Goal: Book appointment/travel/reservation

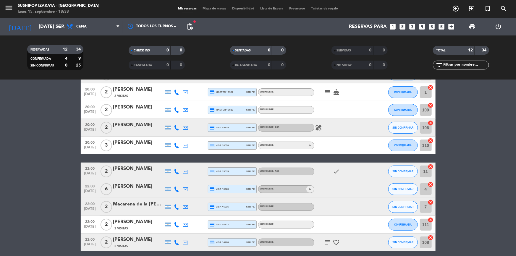
scroll to position [101, 0]
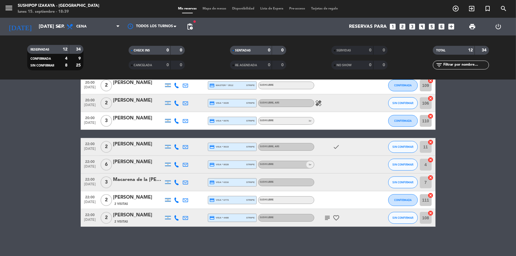
click at [325, 217] on icon "subject" at bounding box center [327, 218] width 7 height 7
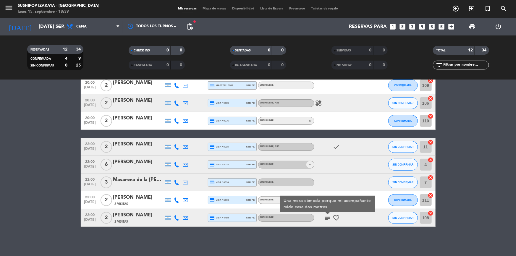
click at [329, 217] on icon "subject" at bounding box center [327, 218] width 7 height 7
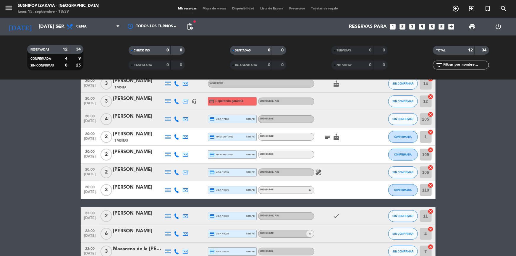
scroll to position [21, 0]
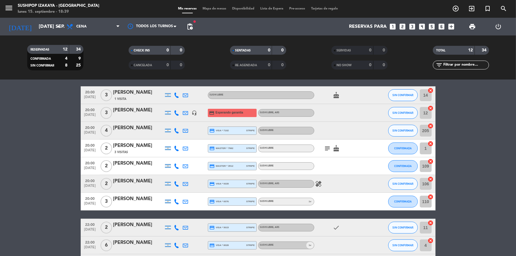
click at [318, 185] on icon "healing" at bounding box center [318, 183] width 7 height 7
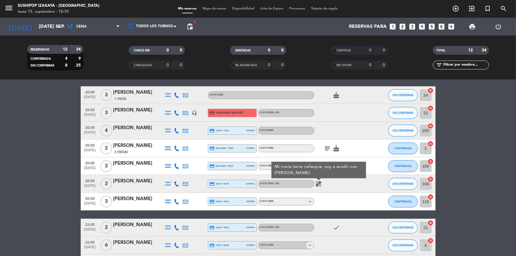
click at [318, 185] on icon "healing" at bounding box center [318, 183] width 7 height 7
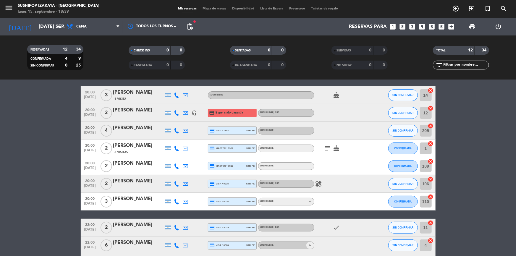
click at [326, 148] on icon "subject" at bounding box center [327, 148] width 7 height 7
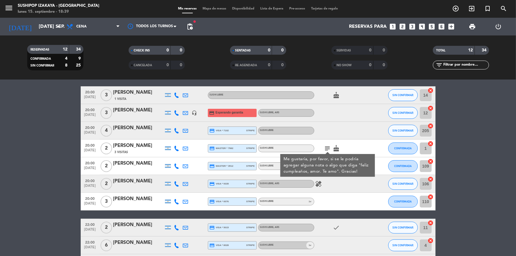
click at [327, 147] on icon "subject" at bounding box center [327, 148] width 7 height 7
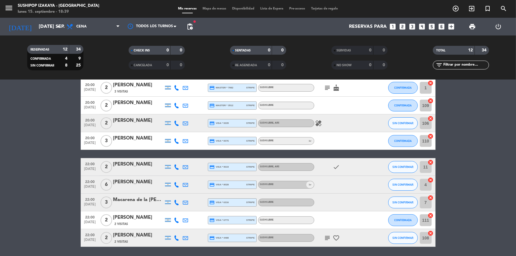
scroll to position [101, 0]
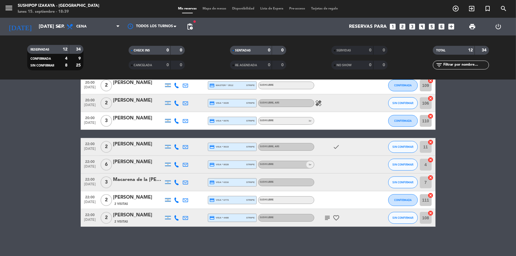
click at [328, 216] on icon "subject" at bounding box center [327, 218] width 7 height 7
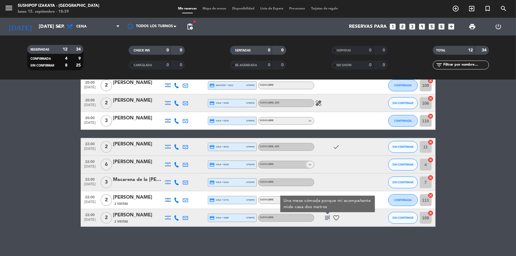
click at [328, 215] on icon "subject" at bounding box center [327, 218] width 7 height 7
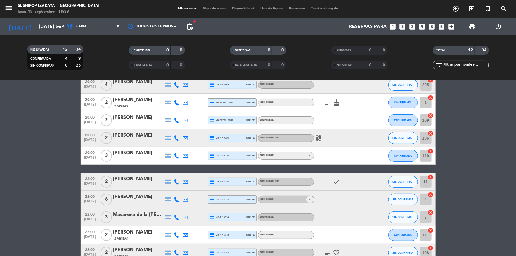
scroll to position [0, 0]
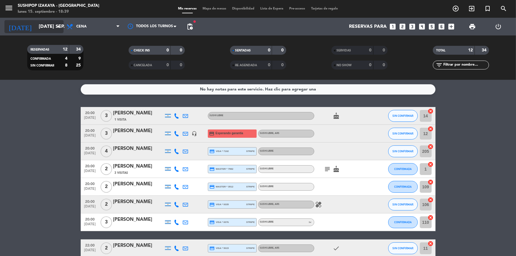
click at [57, 27] on icon "arrow_drop_down" at bounding box center [58, 26] width 7 height 7
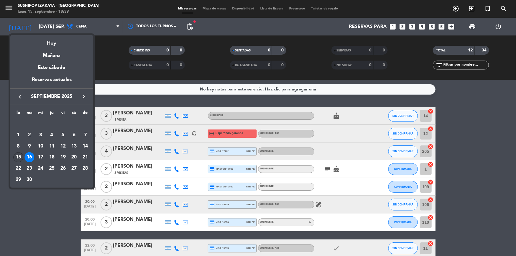
click at [15, 155] on div "15" at bounding box center [18, 157] width 10 height 10
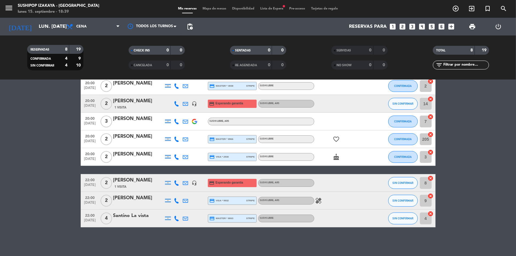
scroll to position [30, 0]
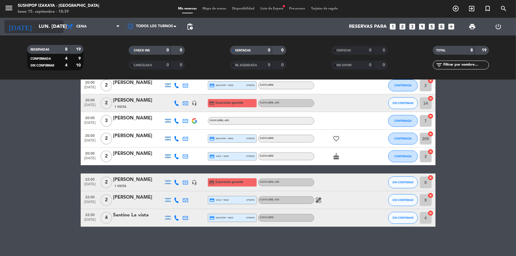
click at [53, 30] on input "lun. [DATE]" at bounding box center [67, 27] width 62 height 12
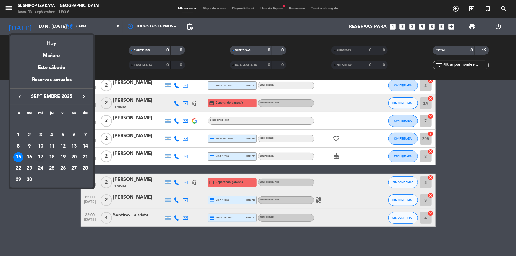
click at [39, 158] on div "17" at bounding box center [41, 157] width 10 height 10
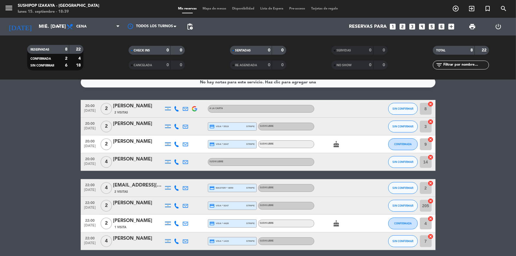
scroll to position [0, 0]
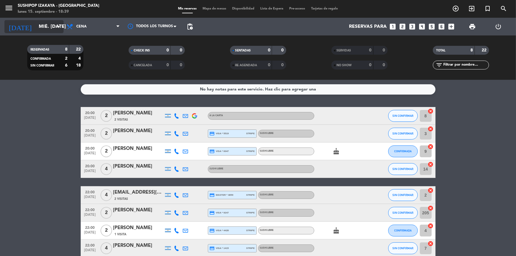
click at [47, 30] on input "mié. [DATE]" at bounding box center [67, 27] width 62 height 12
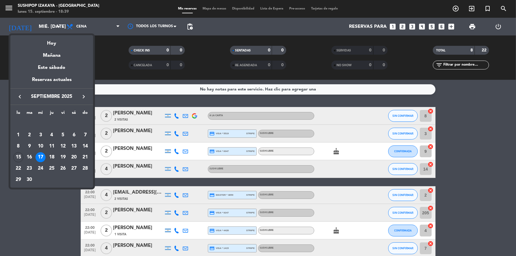
click at [17, 158] on div "15" at bounding box center [18, 157] width 10 height 10
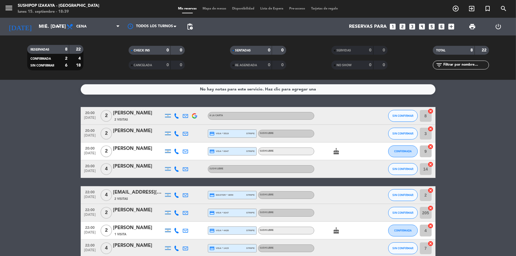
type input "lun. [DATE]"
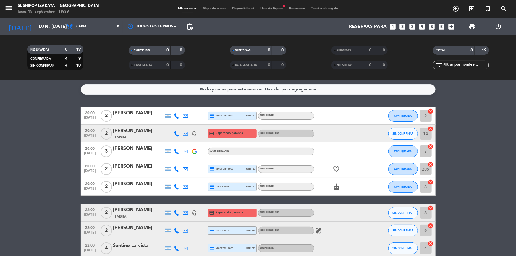
click at [274, 10] on span "Lista de Espera fiber_manual_record" at bounding box center [271, 8] width 29 height 3
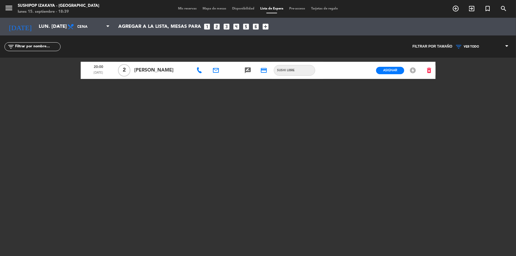
click at [199, 72] on icon at bounding box center [199, 70] width 6 height 6
click at [326, 83] on div "20:00 [DATE] 2 [PERSON_NAME] [PHONE_NUMBER] Copiar content_paste email rate_rev…" at bounding box center [258, 132] width 355 height 148
click at [391, 71] on span "Asignar" at bounding box center [390, 70] width 14 height 4
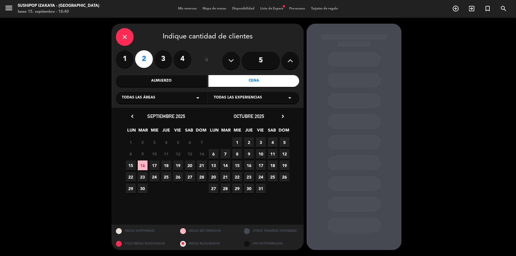
click at [264, 92] on div "Todas las experiencias arrow_drop_down" at bounding box center [253, 98] width 91 height 12
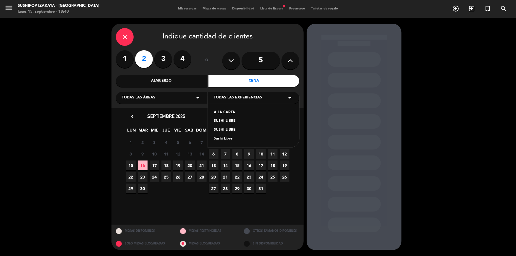
click at [124, 38] on icon "close" at bounding box center [124, 36] width 7 height 7
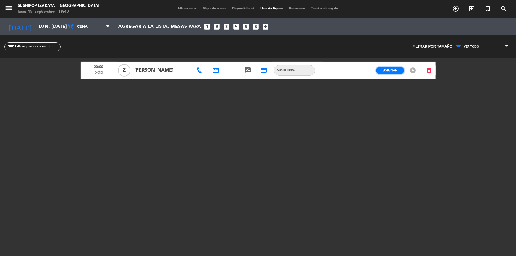
click at [391, 69] on span "Asignar" at bounding box center [390, 70] width 14 height 4
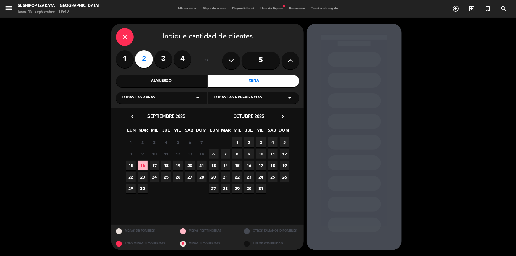
drag, startPoint x: 275, startPoint y: 96, endPoint x: 274, endPoint y: 100, distance: 3.9
click at [275, 96] on div "Todas las experiencias arrow_drop_down" at bounding box center [253, 98] width 91 height 12
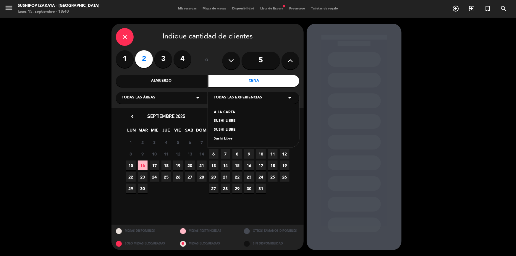
click at [228, 120] on div "SUSHI LIBRE" at bounding box center [254, 121] width 80 height 6
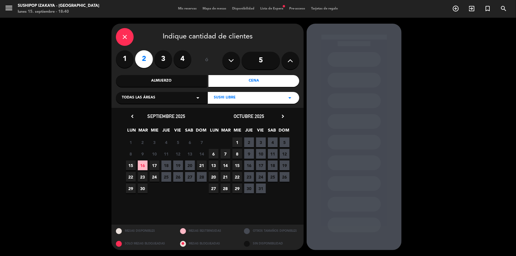
click at [128, 165] on span "15" at bounding box center [131, 166] width 10 height 10
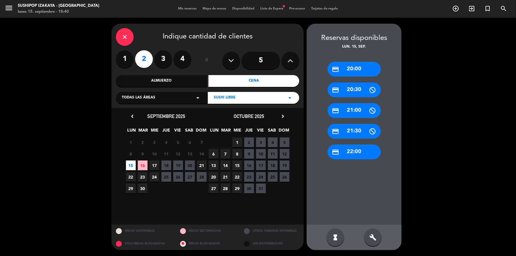
click at [355, 71] on div "credit_card 20:00" at bounding box center [354, 69] width 53 height 15
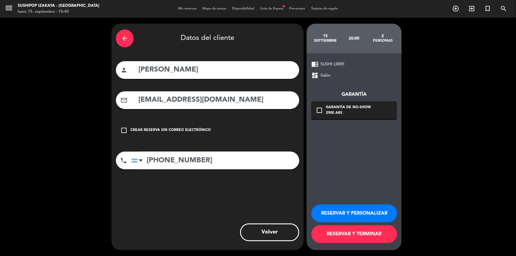
click at [353, 236] on button "RESERVAR Y TERMINAR" at bounding box center [355, 234] width 86 height 18
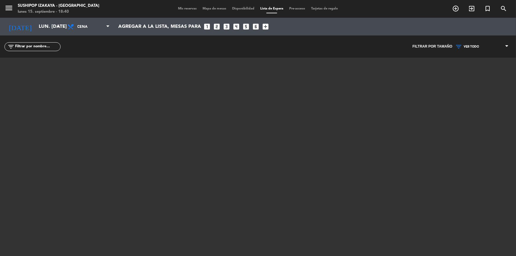
click at [191, 8] on span "Mis reservas" at bounding box center [187, 8] width 25 height 3
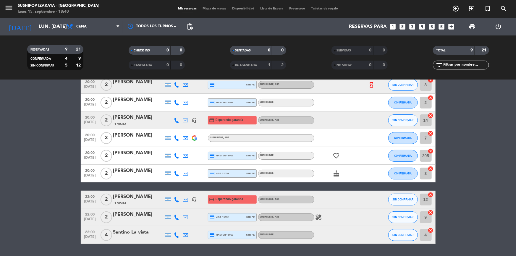
scroll to position [21, 0]
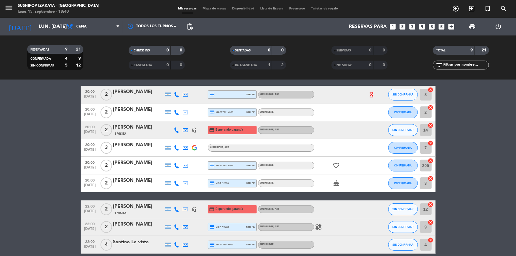
click at [177, 110] on icon at bounding box center [176, 112] width 5 height 5
click at [178, 148] on icon at bounding box center [176, 147] width 5 height 5
click at [191, 138] on span at bounding box center [189, 138] width 5 height 5
drag, startPoint x: 17, startPoint y: 120, endPoint x: 76, endPoint y: 86, distance: 67.6
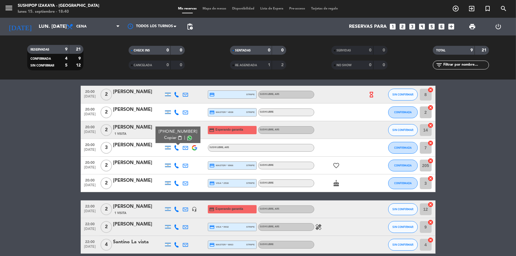
click at [17, 119] on bookings-row "20:00 [DATE] 2 [PERSON_NAME] credit_card stripe SUSHI LIBRE , ARS hourglass_emp…" at bounding box center [258, 170] width 516 height 168
click at [176, 96] on icon at bounding box center [176, 94] width 5 height 5
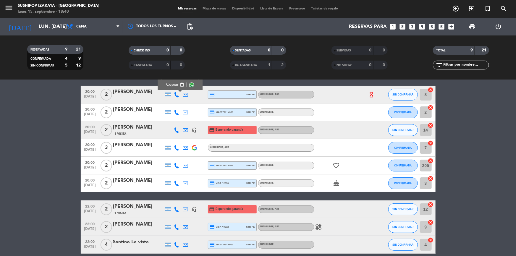
click at [189, 83] on span at bounding box center [191, 85] width 5 height 5
click at [38, 148] on bookings-row "20:00 [DATE] 2 [PERSON_NAME] [PHONE_NUMBER] Copiar content_paste | credit_card …" at bounding box center [258, 170] width 516 height 168
